Goal: Task Accomplishment & Management: Complete application form

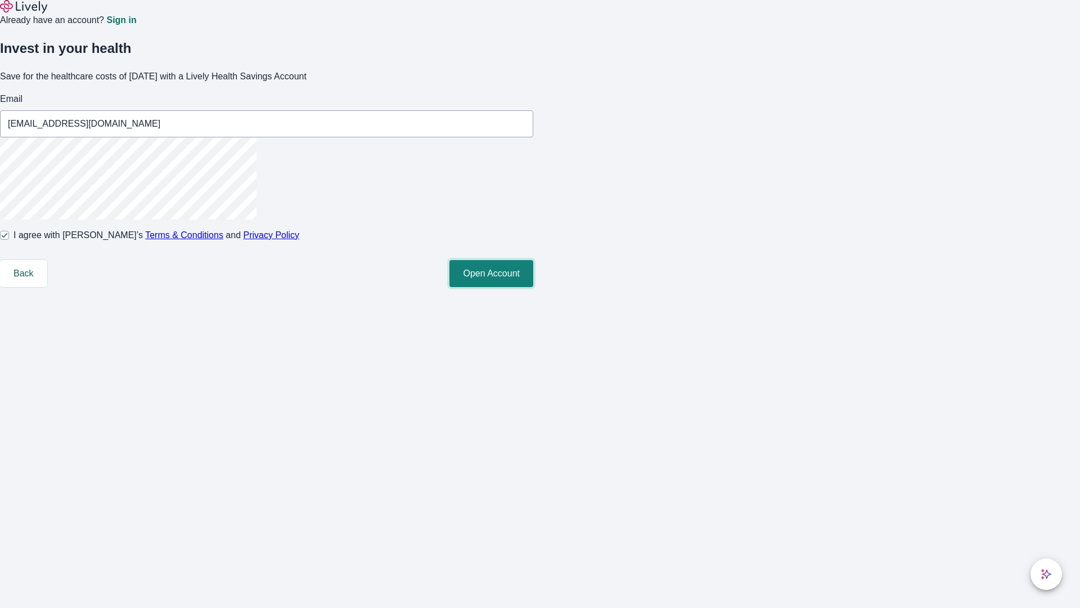
click at [533, 287] on button "Open Account" at bounding box center [491, 273] width 84 height 27
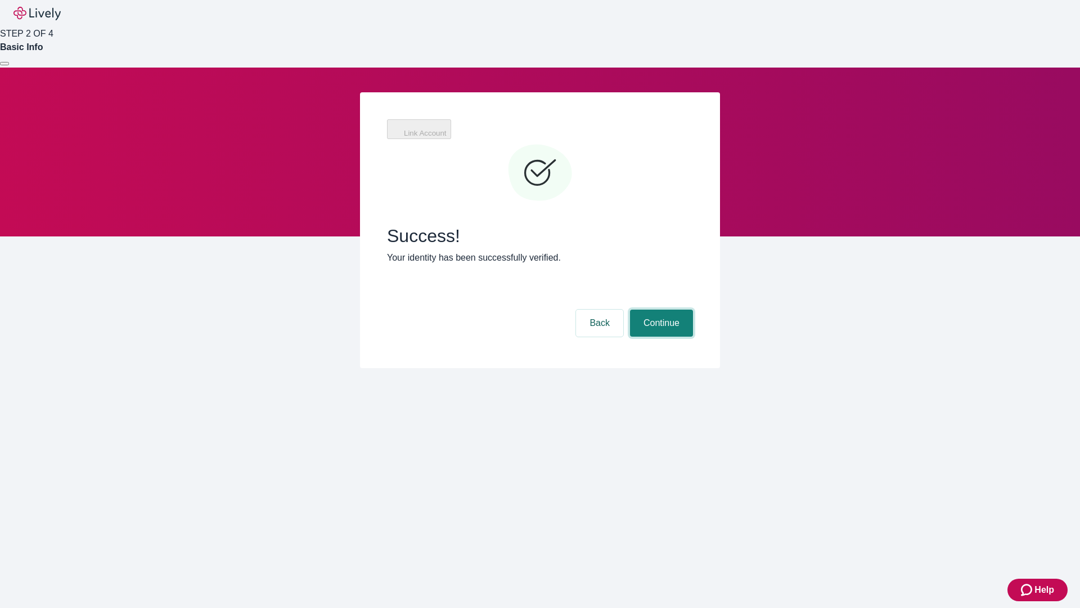
click at [660, 309] on button "Continue" at bounding box center [661, 322] width 63 height 27
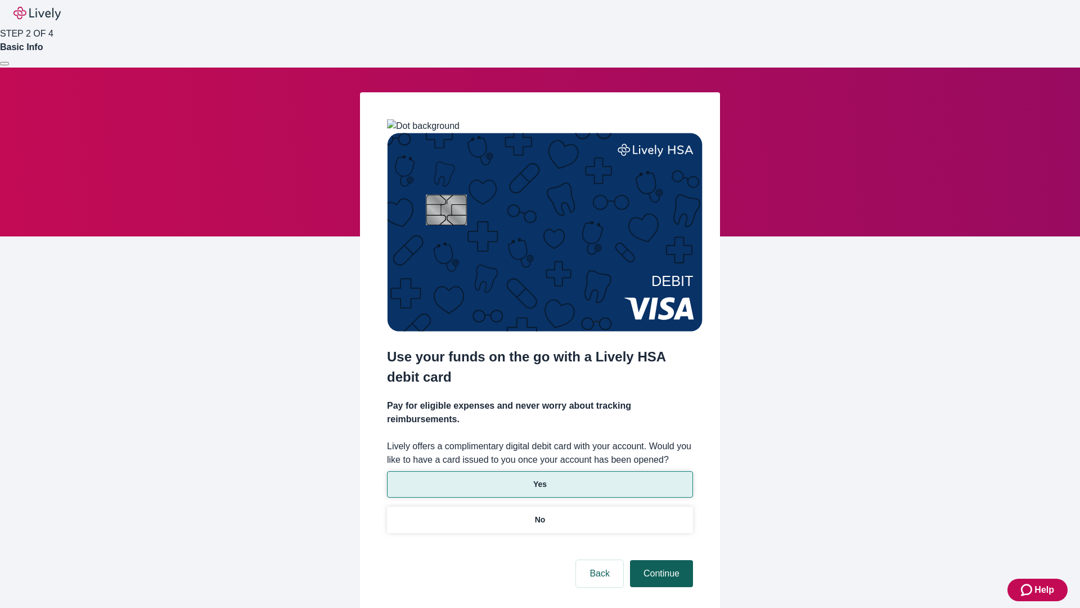
click at [539, 514] on p "No" at bounding box center [540, 520] width 11 height 12
click at [660, 560] on button "Continue" at bounding box center [661, 573] width 63 height 27
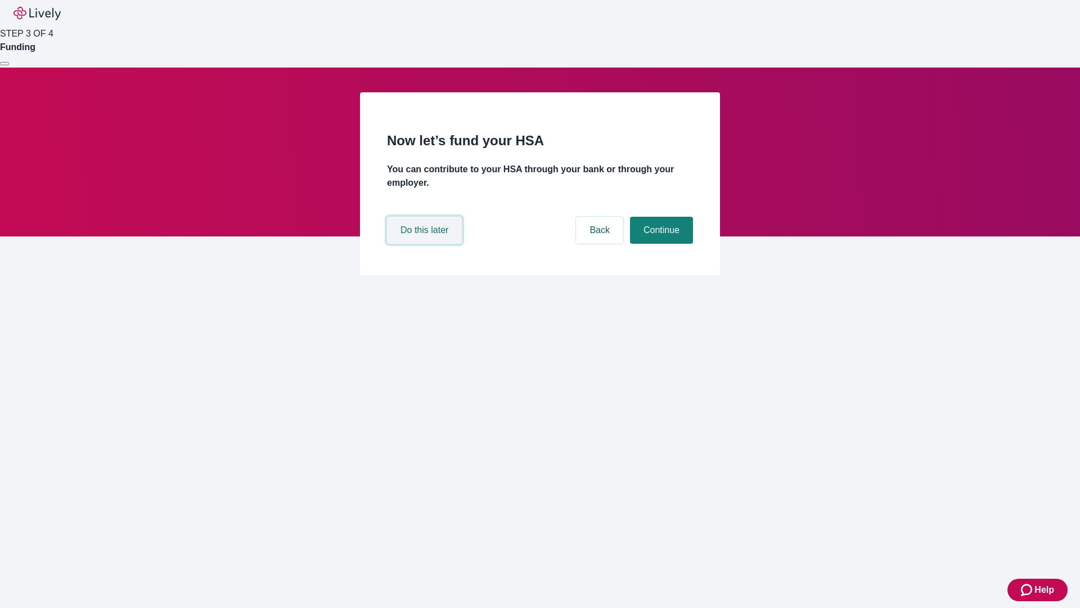
click at [426, 244] on button "Do this later" at bounding box center [424, 230] width 75 height 27
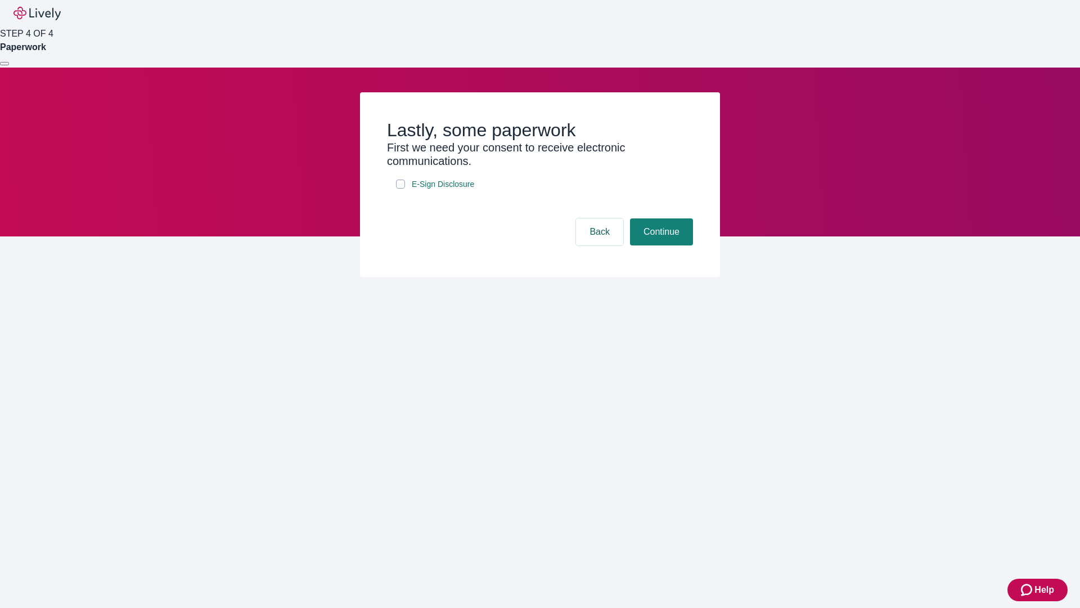
click at [401, 188] on input "E-Sign Disclosure" at bounding box center [400, 183] width 9 height 9
checkbox input "true"
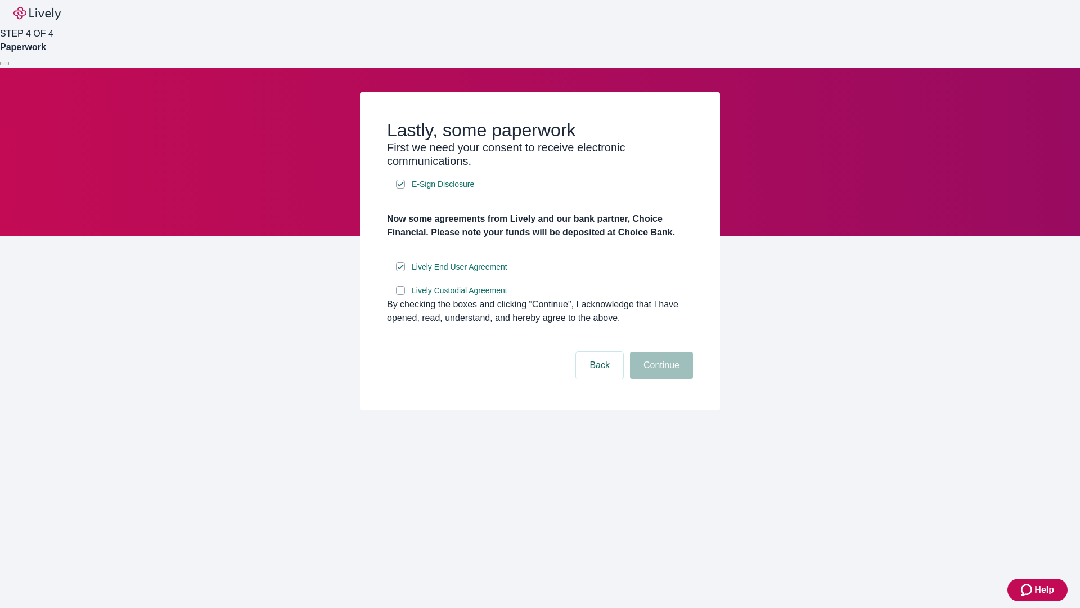
click at [401, 295] on input "Lively Custodial Agreement" at bounding box center [400, 290] width 9 height 9
checkbox input "true"
click at [660, 379] on button "Continue" at bounding box center [661, 365] width 63 height 27
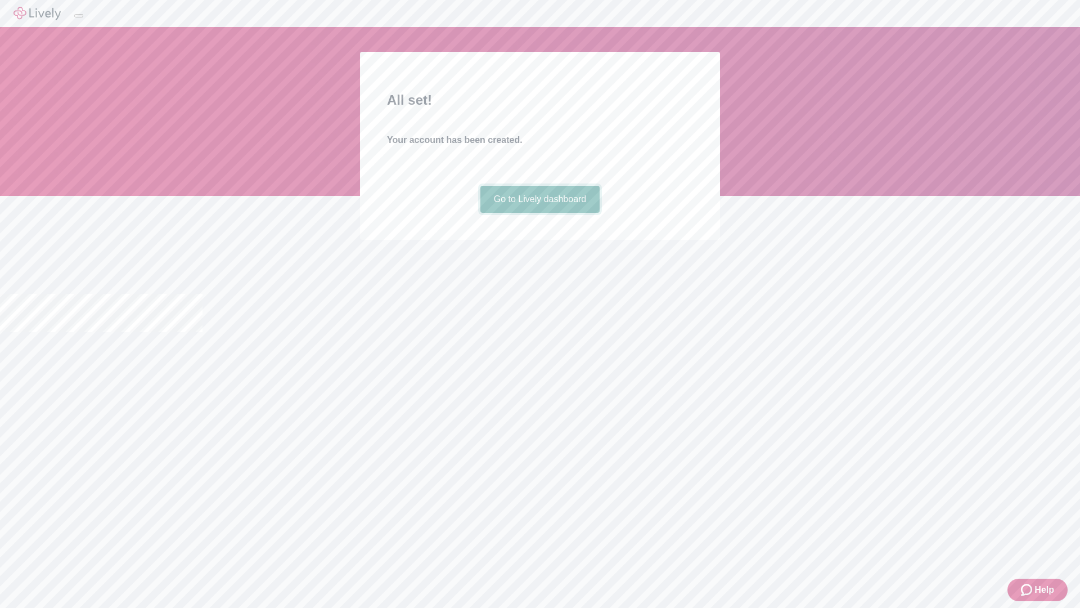
click at [539, 213] on link "Go to Lively dashboard" at bounding box center [540, 199] width 120 height 27
